Goal: Find specific page/section: Find specific page/section

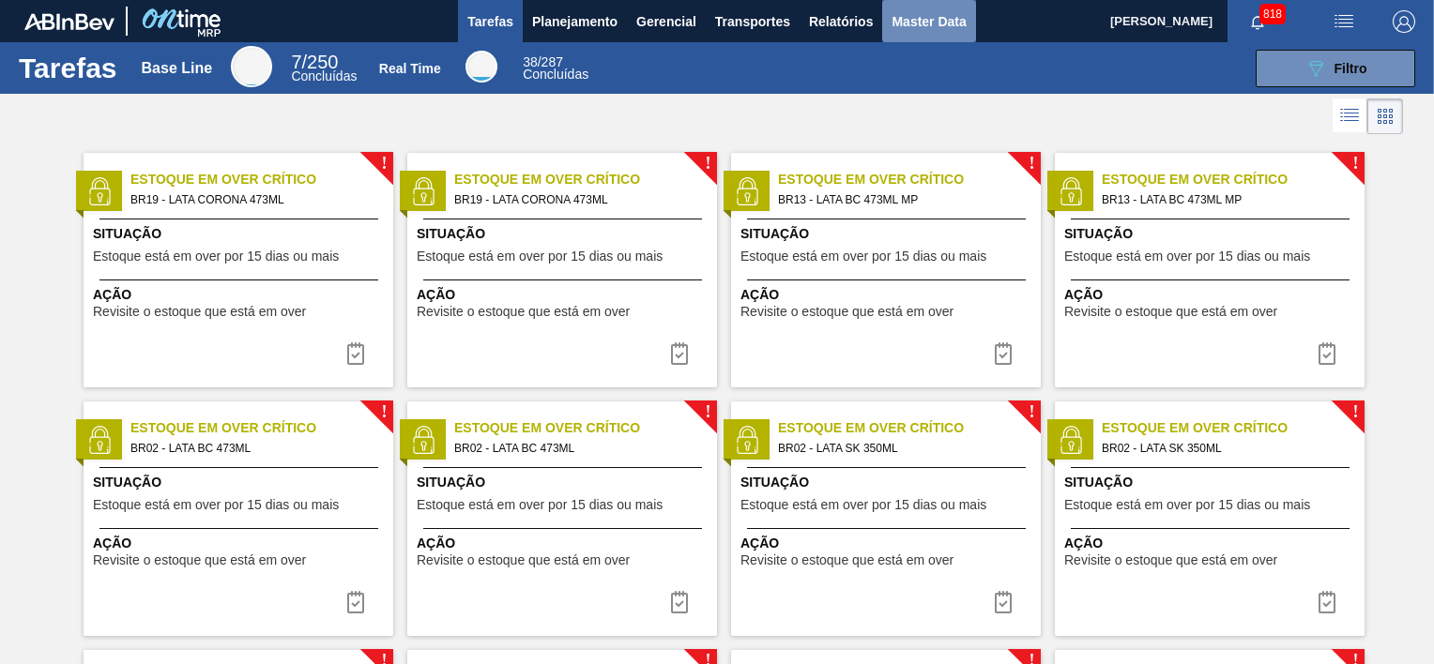
click at [952, 25] on span "Master Data" at bounding box center [928, 21] width 74 height 23
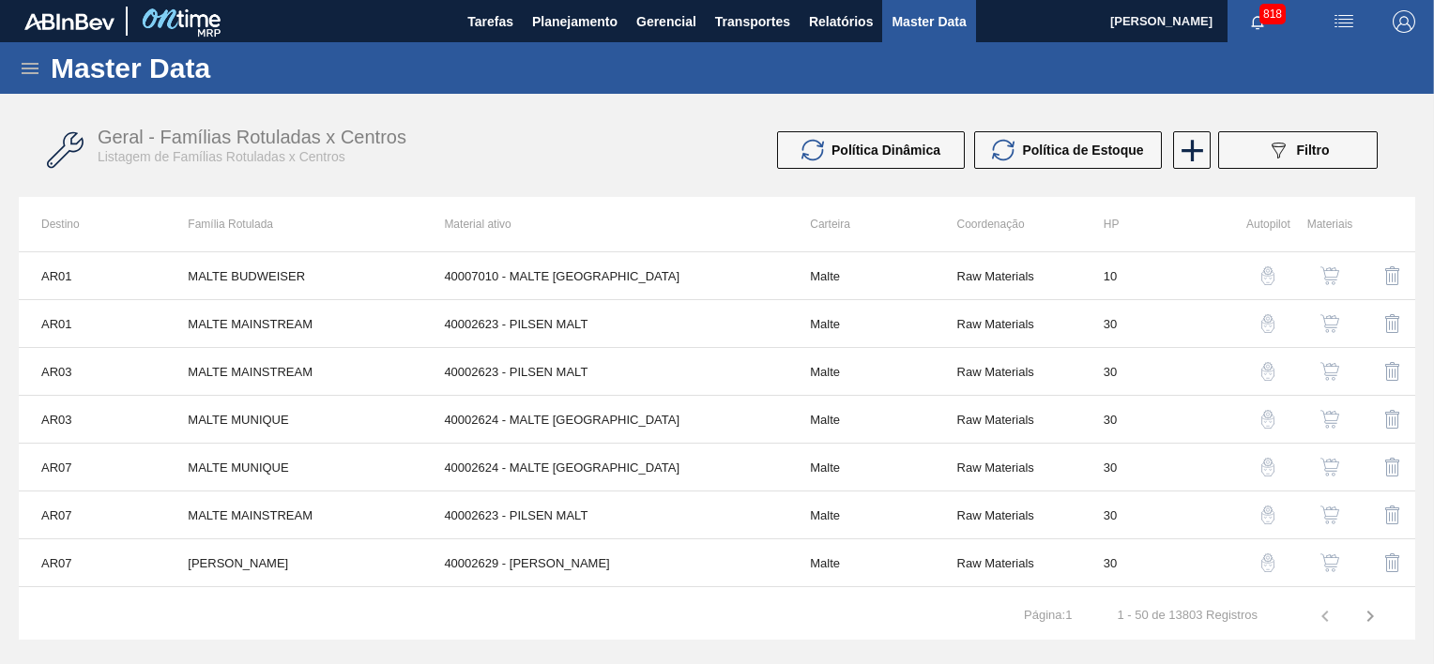
click at [30, 59] on icon at bounding box center [30, 68] width 23 height 23
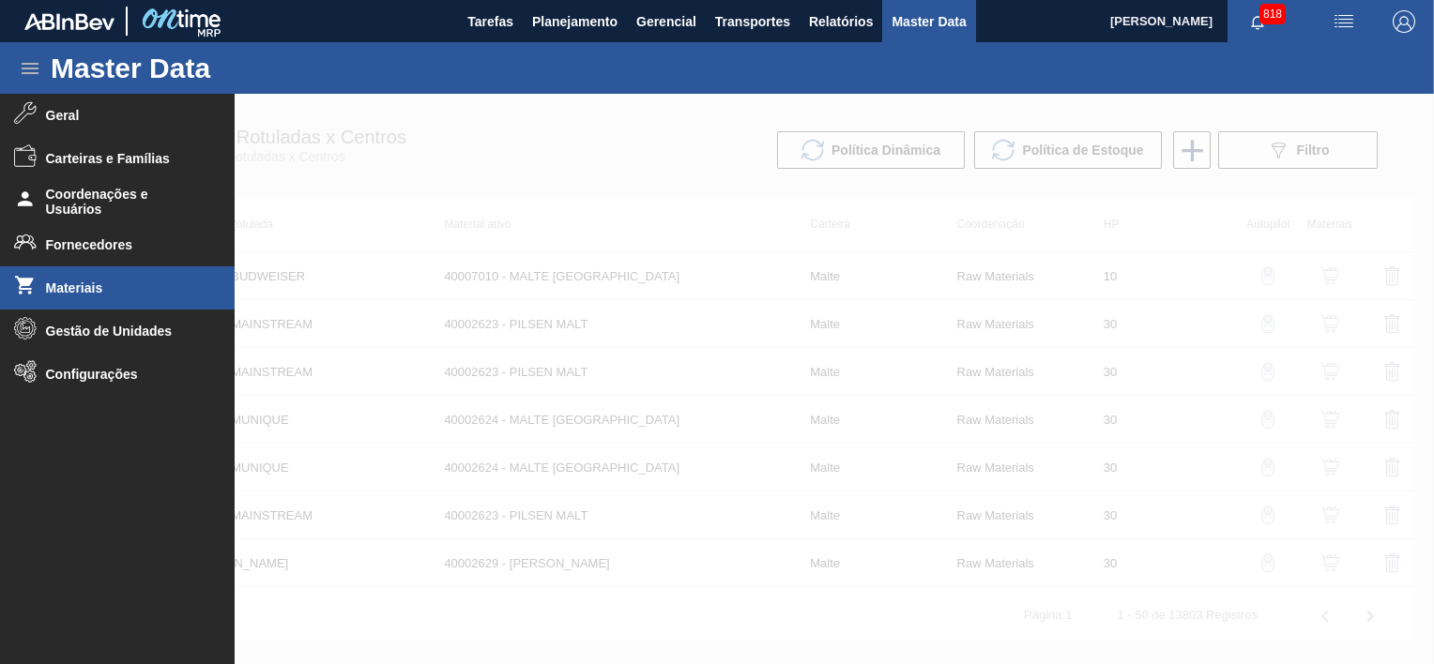
click at [67, 286] on span "Materiais" at bounding box center [123, 288] width 155 height 15
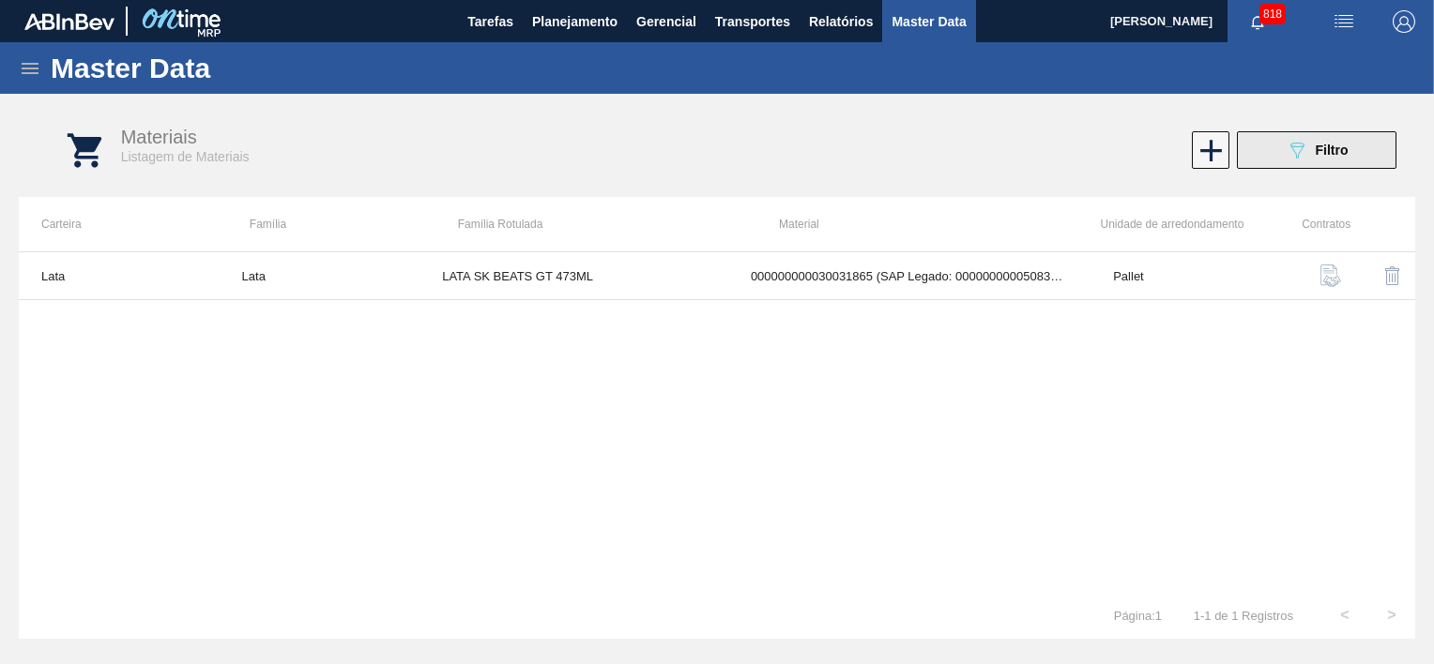
click at [1316, 145] on span "Filtro" at bounding box center [1332, 150] width 33 height 15
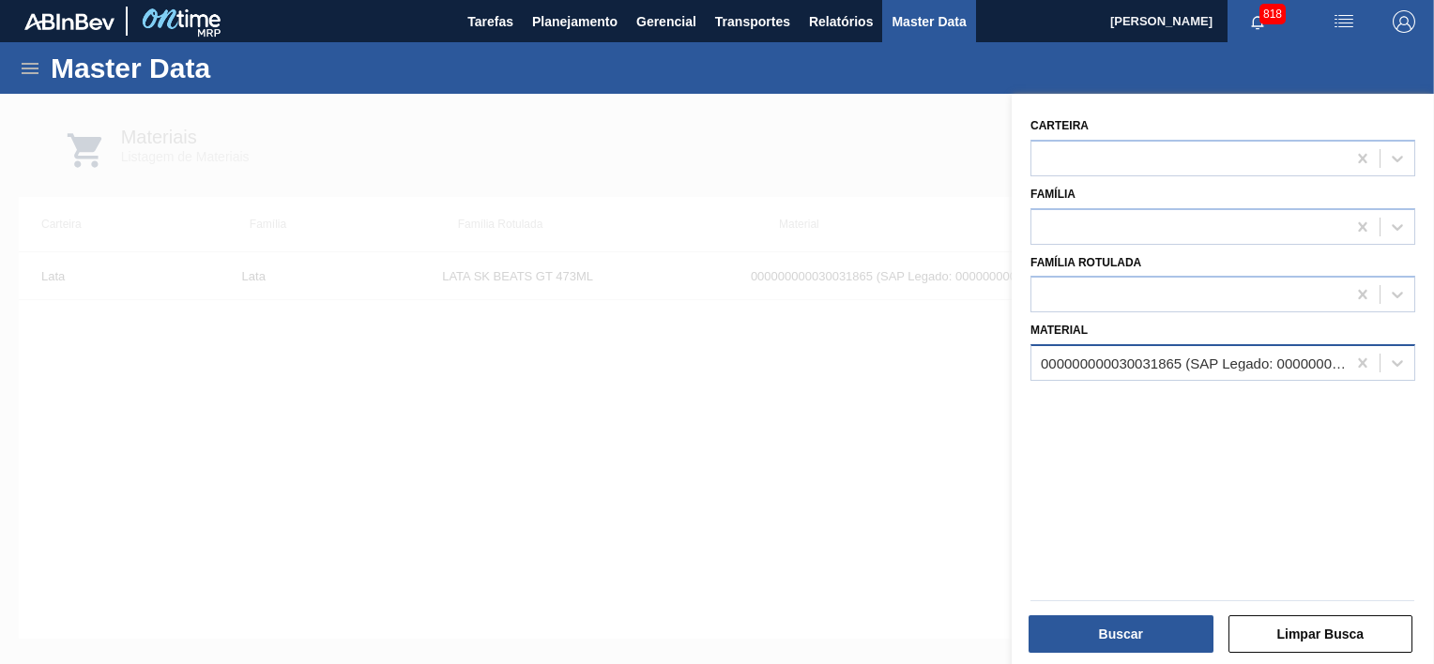
click at [1115, 363] on div "000000000030031865 (SAP Legado: 000000000050834903) - LATA AL 473ML BEATS GT" at bounding box center [1194, 364] width 307 height 16
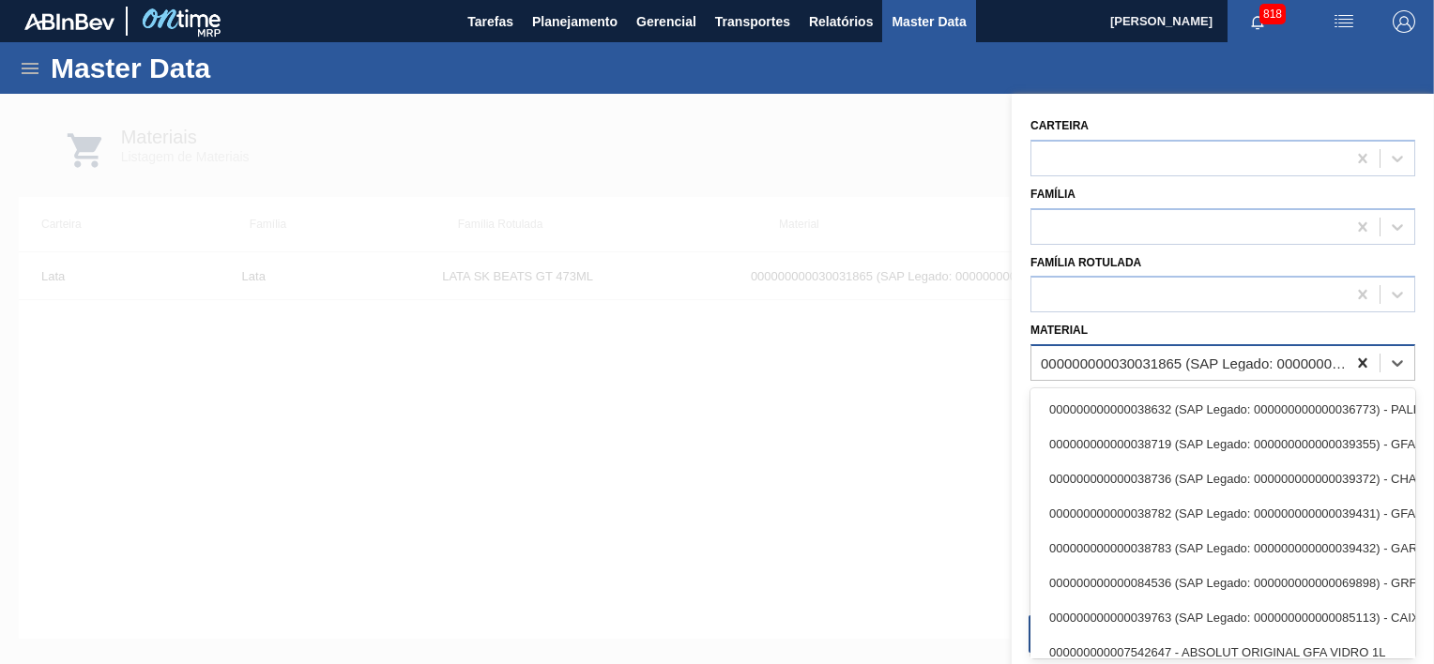
click at [1360, 363] on icon at bounding box center [1362, 363] width 19 height 19
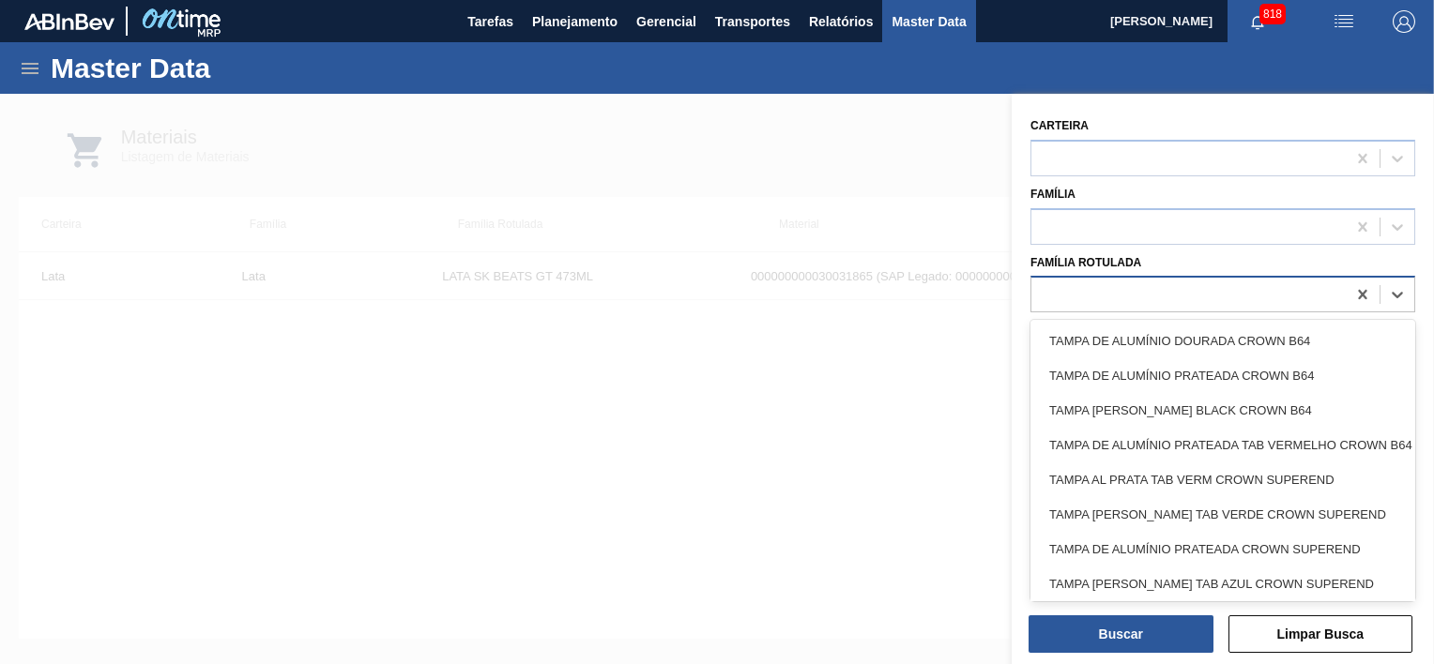
click at [1136, 297] on div at bounding box center [1188, 295] width 314 height 27
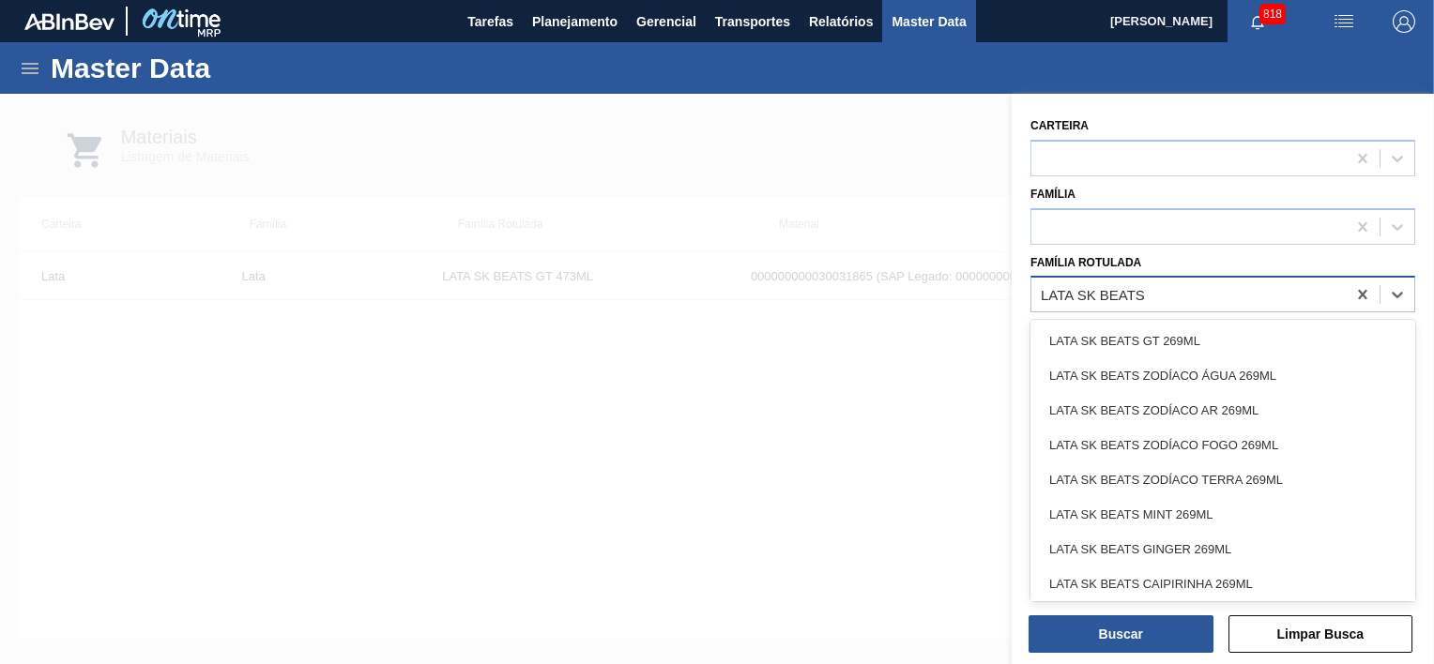
type Rotulada "LATA SK BEATS T"
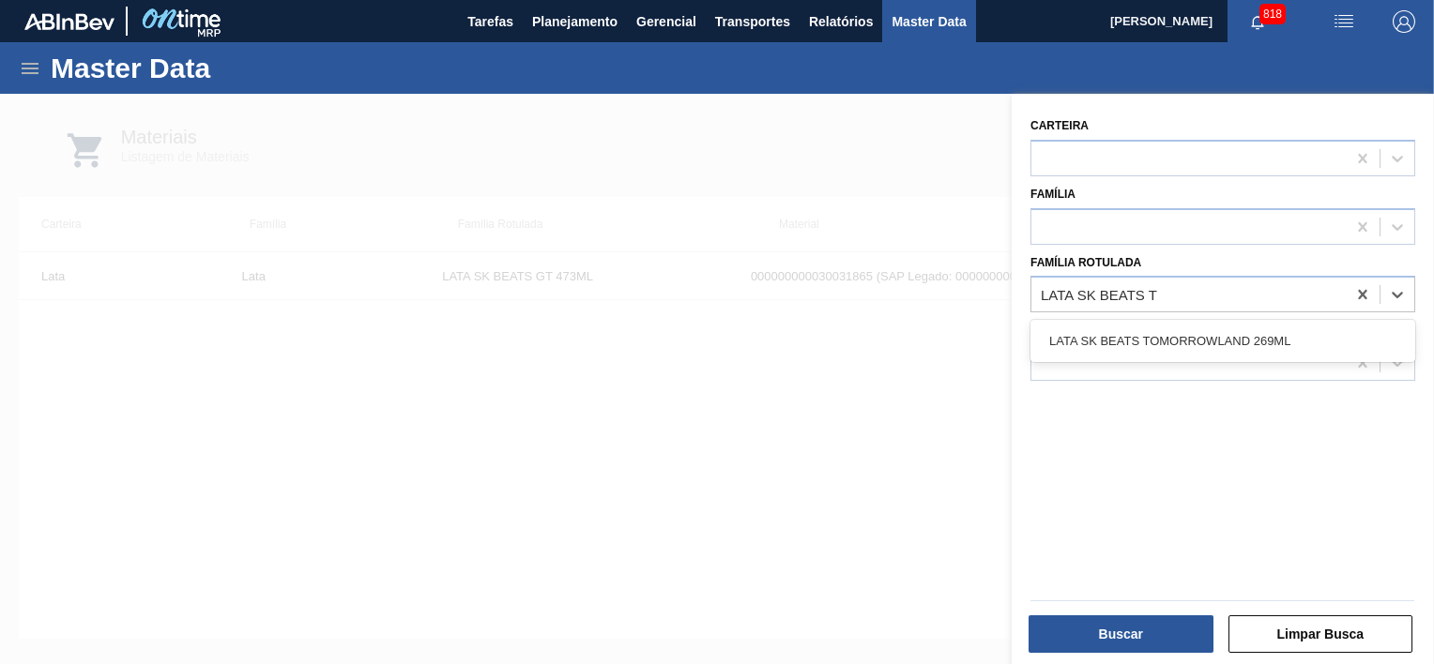
click at [1186, 336] on div "LATA SK BEATS TOMORROWLAND 269ML" at bounding box center [1222, 341] width 385 height 35
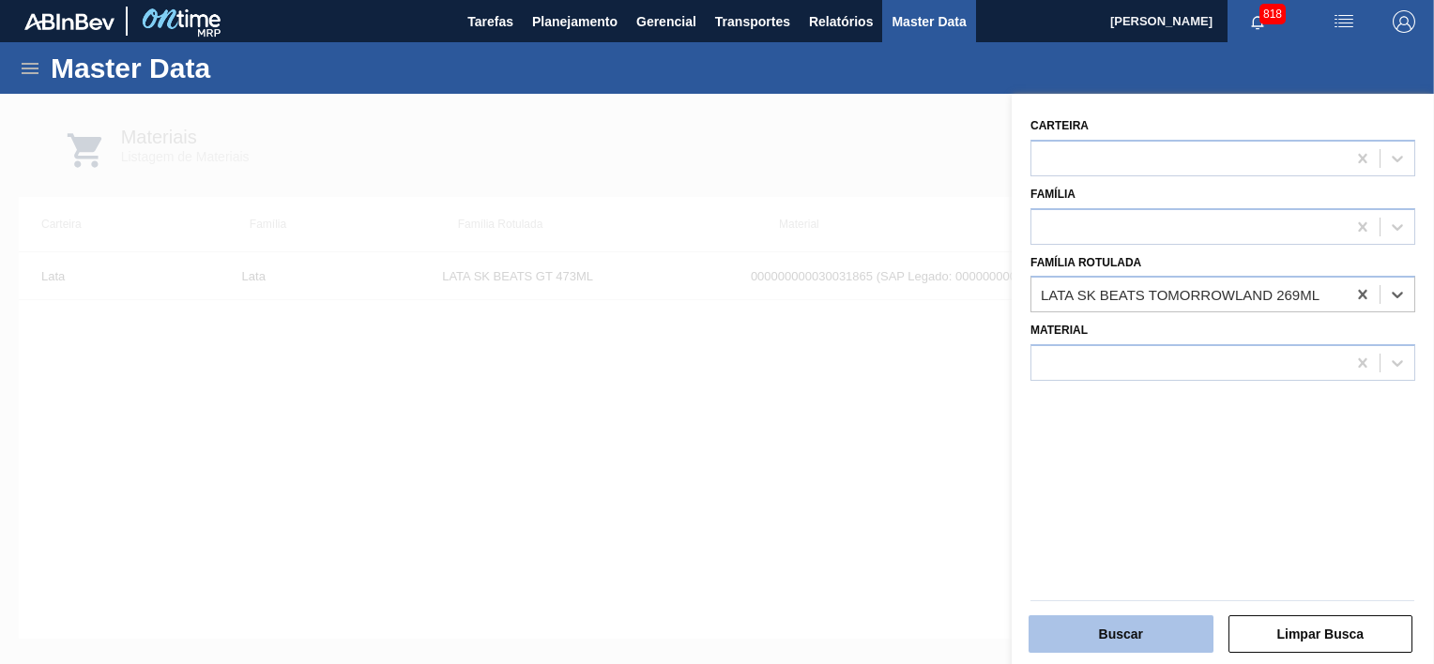
click at [1158, 635] on button "Buscar" at bounding box center [1120, 635] width 185 height 38
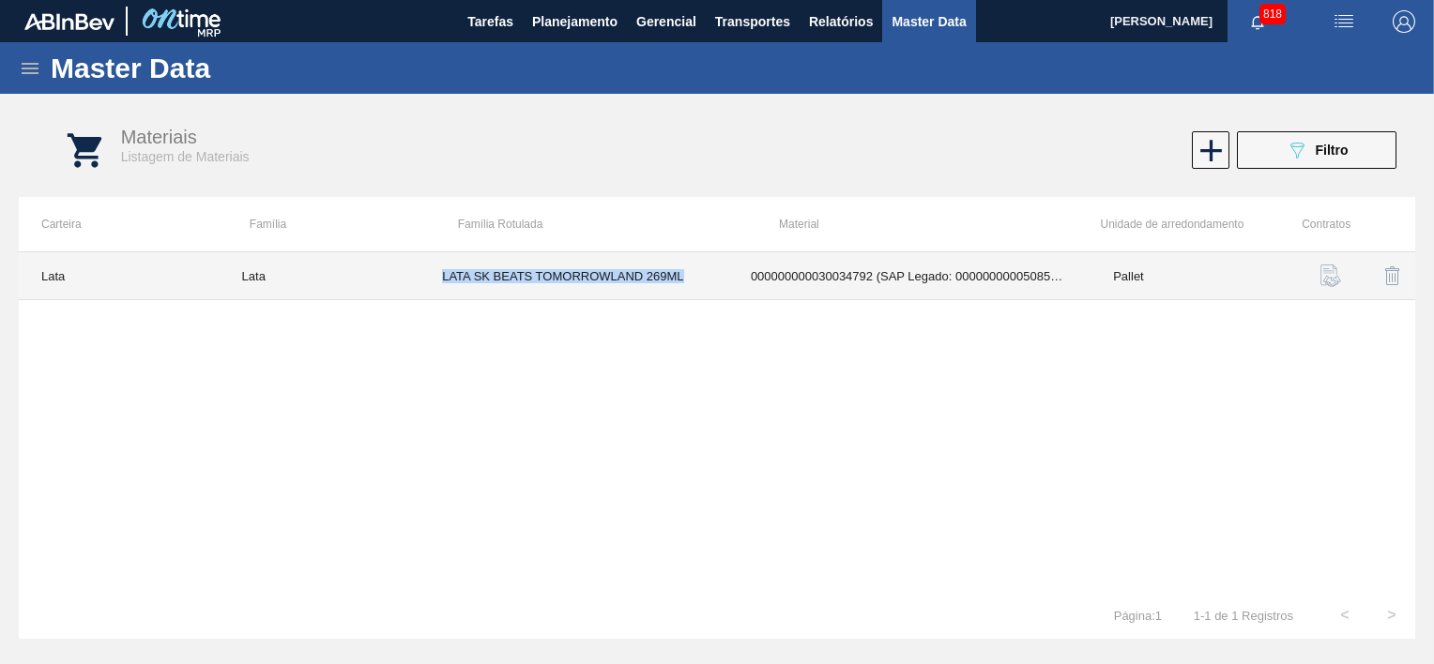
copy td "LATA SK BEATS TOMORROWLAND 269ML"
drag, startPoint x: 443, startPoint y: 275, endPoint x: 682, endPoint y: 279, distance: 239.3
click at [682, 279] on td "LATA SK BEATS TOMORROWLAND 269ML" at bounding box center [573, 276] width 309 height 48
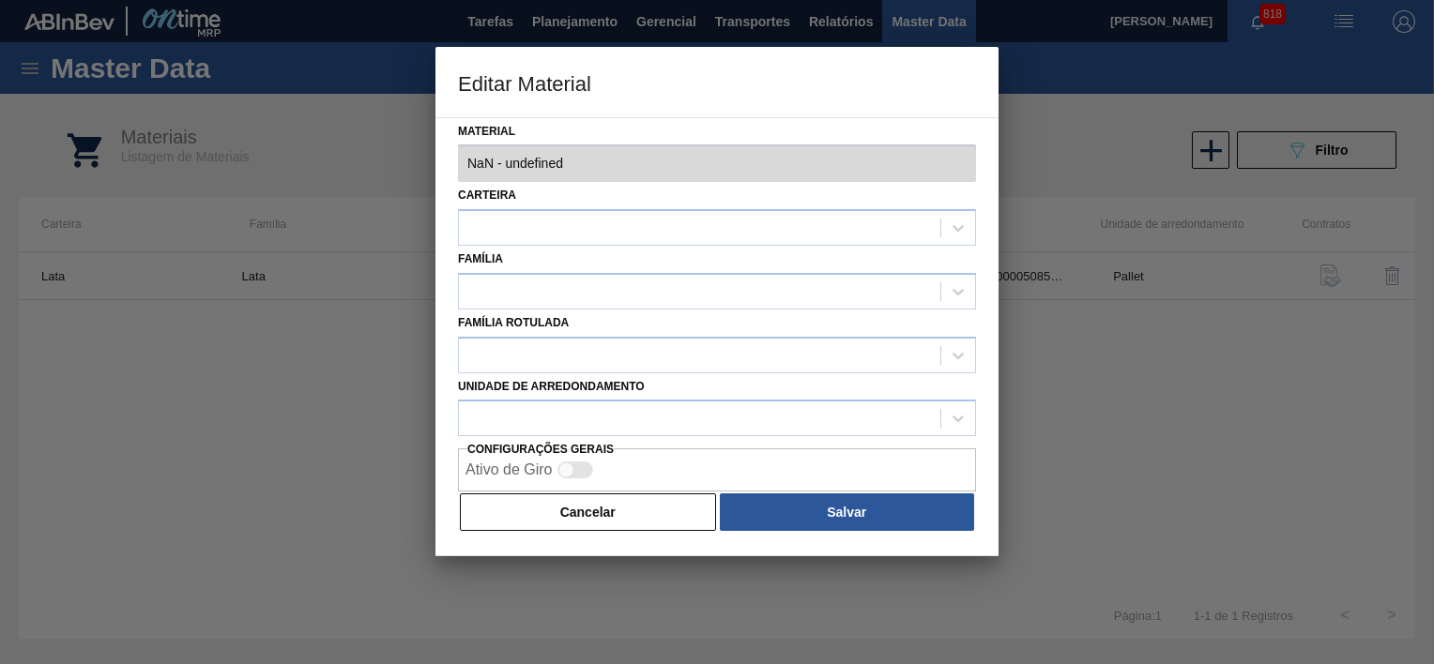
type input "30034792 - 000000000030034792 (SAP Legado: 000000000050854727) - LATA AL 269ML …"
